Goal: Communication & Community: Connect with others

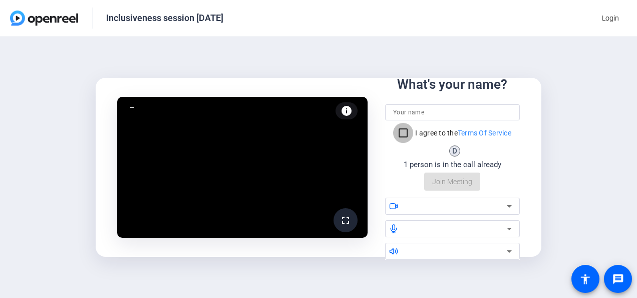
click at [401, 132] on input "I agree to the Terms Of Service" at bounding box center [403, 133] width 20 height 20
checkbox input "true"
click at [406, 115] on input at bounding box center [452, 112] width 119 height 12
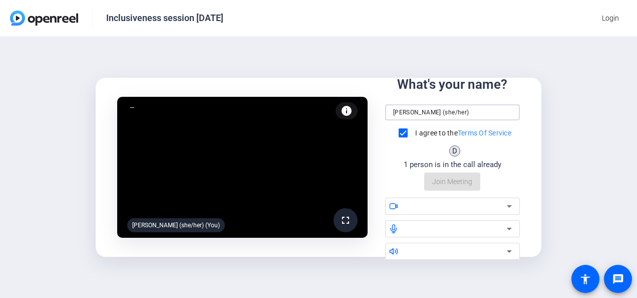
type input "[PERSON_NAME] (she/her)"
click at [451, 188] on div "What's your name? [PERSON_NAME] (she/her) I agree to the Terms Of Service D H 2…" at bounding box center [452, 133] width 135 height 116
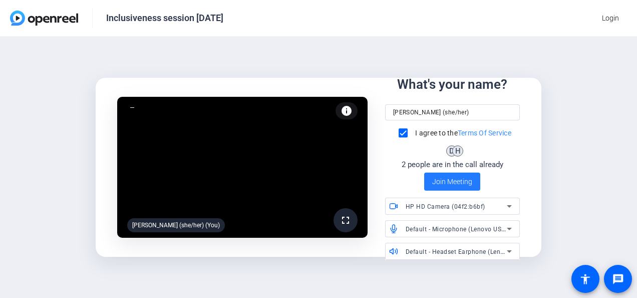
click at [451, 178] on span "Join Meeting" at bounding box center [452, 181] width 40 height 11
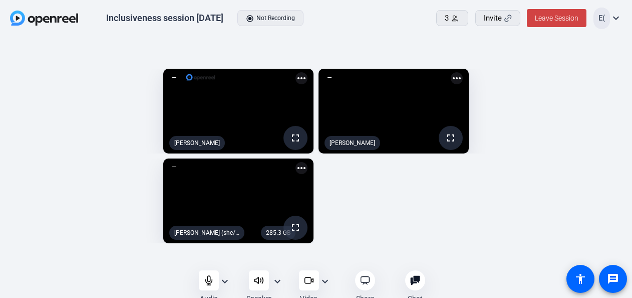
click at [587, 159] on div "fullscreen [PERSON_NAME] more_horiz fullscreen [PERSON_NAME] more_horiz 285.3 G…" at bounding box center [316, 156] width 612 height 184
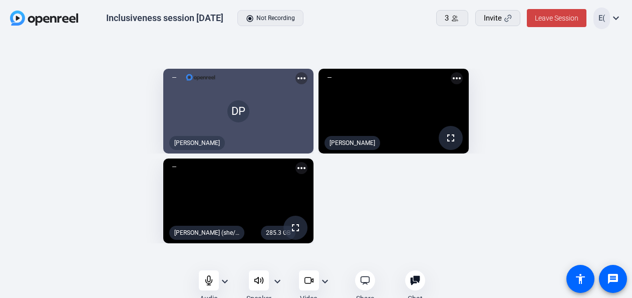
click at [329, 281] on mat-icon "expand_more" at bounding box center [325, 281] width 12 height 12
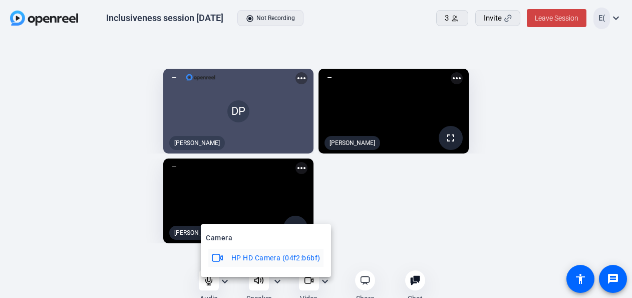
click at [317, 282] on div at bounding box center [316, 149] width 632 height 298
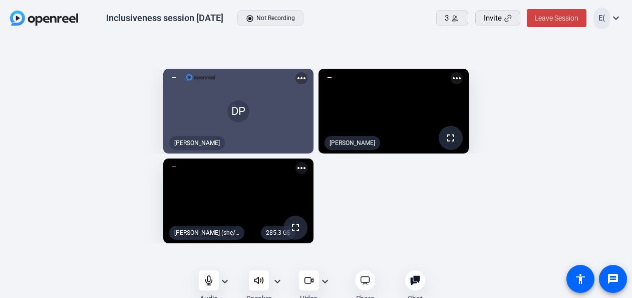
click at [306, 286] on div at bounding box center [309, 280] width 20 height 20
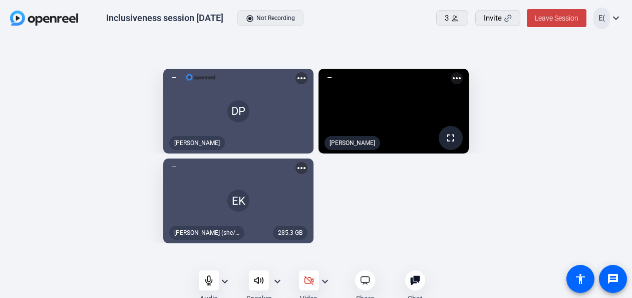
click at [208, 282] on icon at bounding box center [209, 280] width 10 height 10
click at [388, 178] on div "DP [PERSON_NAME] more_horiz fullscreen [PERSON_NAME] more_horiz 285.3 GB EK mic…" at bounding box center [316, 156] width 612 height 184
click at [213, 280] on icon at bounding box center [209, 280] width 10 height 10
click at [311, 279] on icon at bounding box center [309, 280] width 9 height 9
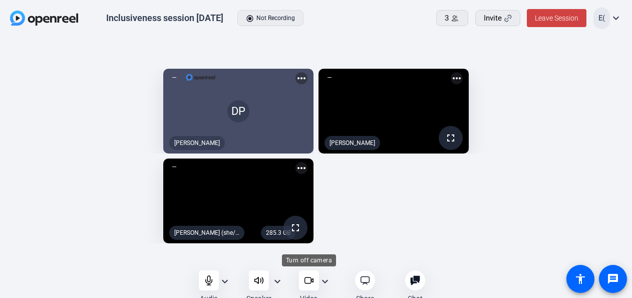
click at [307, 282] on icon at bounding box center [309, 280] width 10 height 10
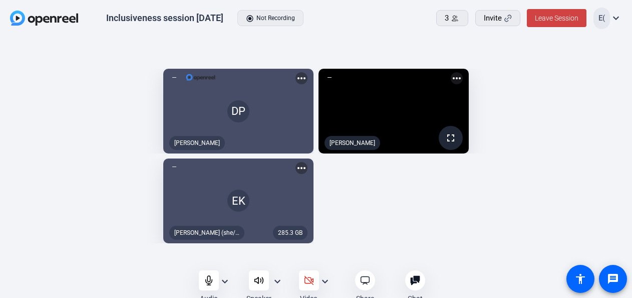
click at [208, 285] on div at bounding box center [209, 280] width 20 height 20
click at [312, 287] on div at bounding box center [309, 280] width 20 height 20
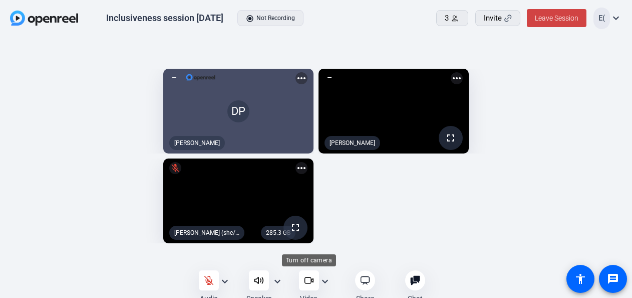
click at [210, 287] on div at bounding box center [209, 280] width 20 height 20
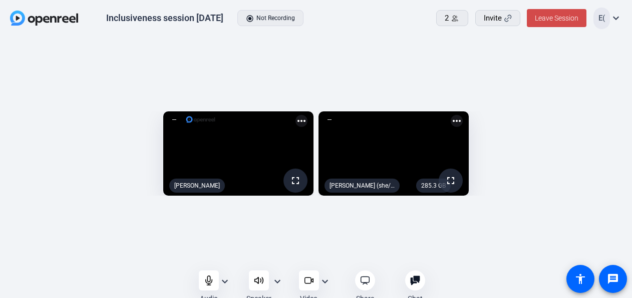
click at [555, 17] on span "Leave Session" at bounding box center [557, 18] width 44 height 8
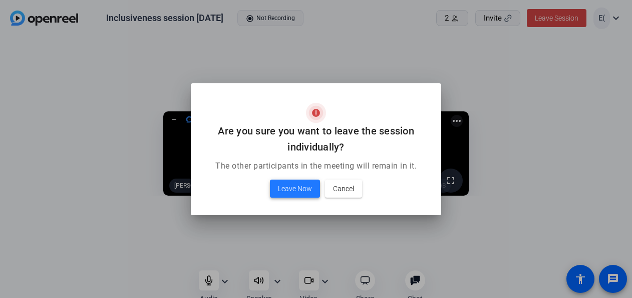
click at [291, 196] on span at bounding box center [295, 188] width 50 height 24
